Goal: Task Accomplishment & Management: Use online tool/utility

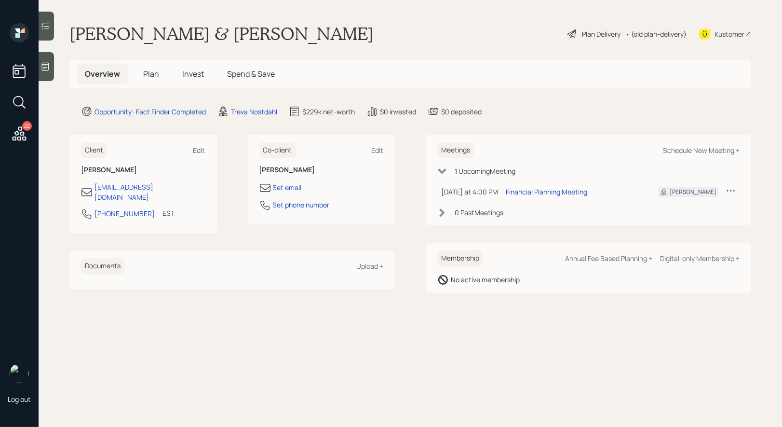
click at [48, 71] on div at bounding box center [46, 66] width 15 height 29
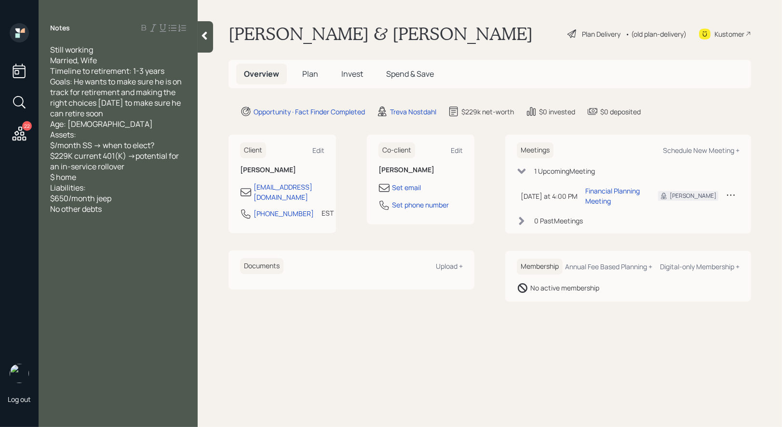
click at [316, 75] on span "Plan" at bounding box center [310, 73] width 16 height 11
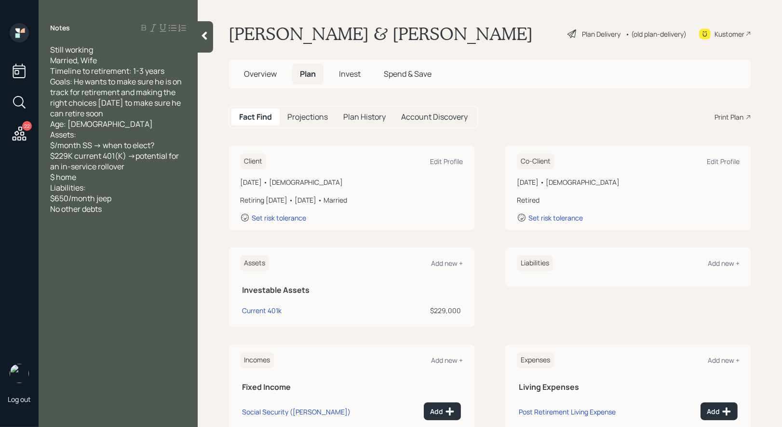
click at [574, 33] on icon at bounding box center [573, 34] width 12 height 12
